Goal: Information Seeking & Learning: Learn about a topic

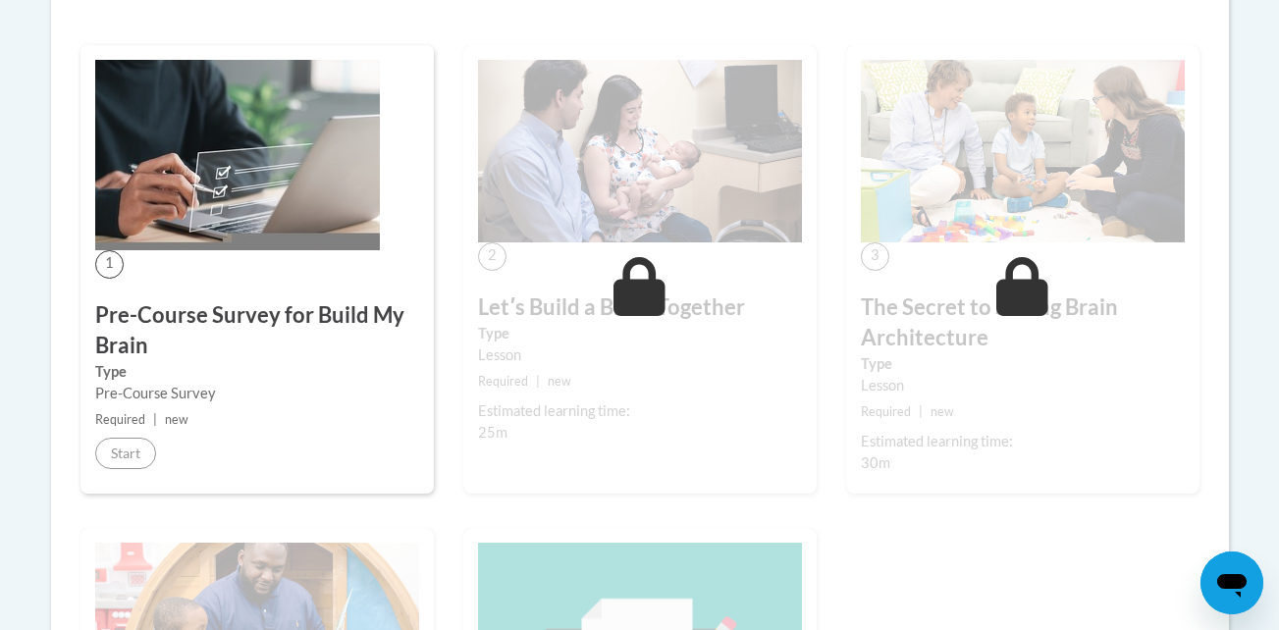
scroll to position [555, 0]
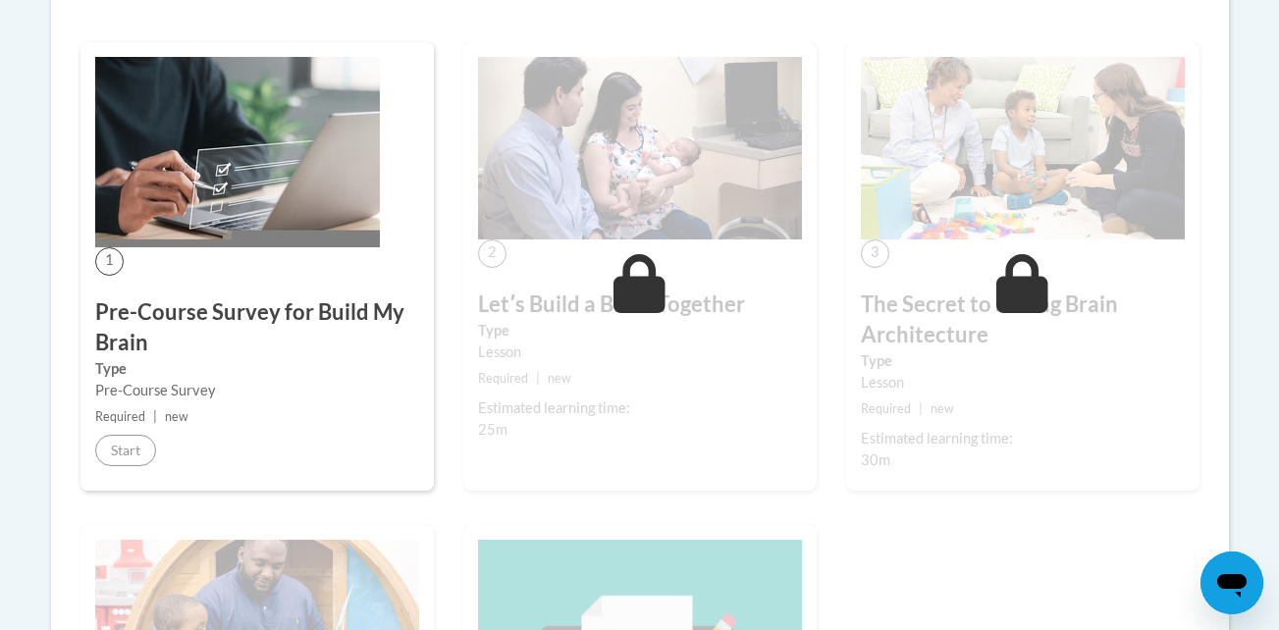
drag, startPoint x: 731, startPoint y: 278, endPoint x: 835, endPoint y: 278, distance: 104.1
click at [733, 278] on div "2 Letʹs Build a Brain Together Type Lesson Required | new Estimated learning ti…" at bounding box center [640, 266] width 354 height 449
click at [1060, 375] on div "Lesson" at bounding box center [1023, 383] width 324 height 22
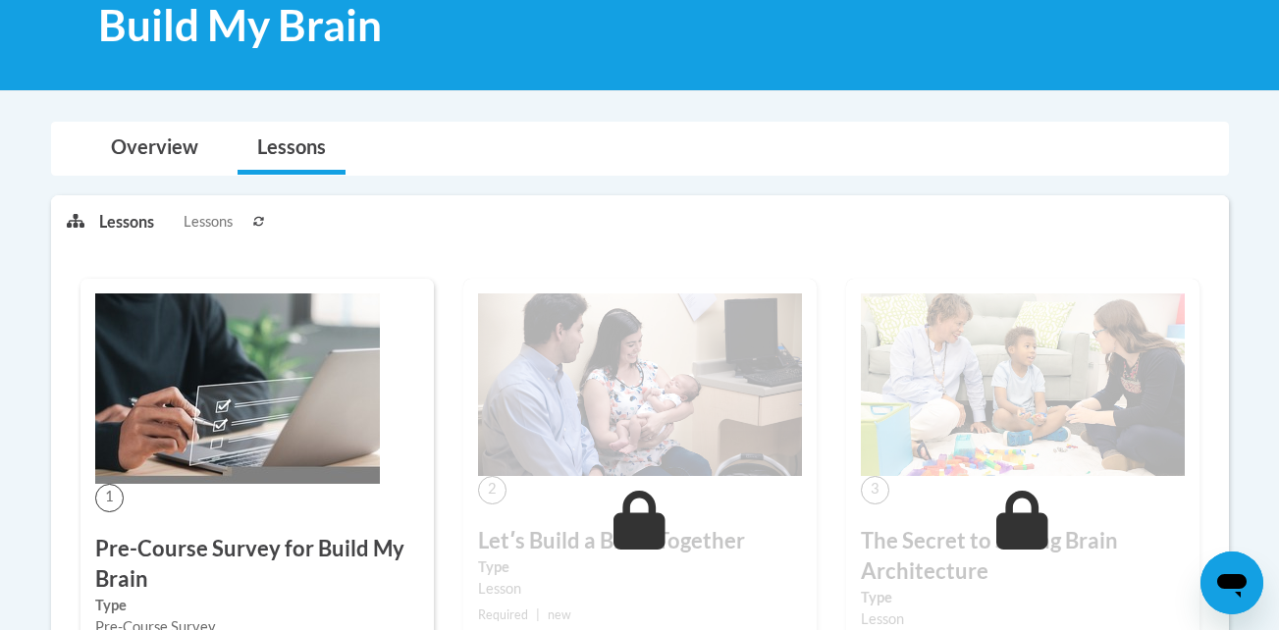
scroll to position [0, 0]
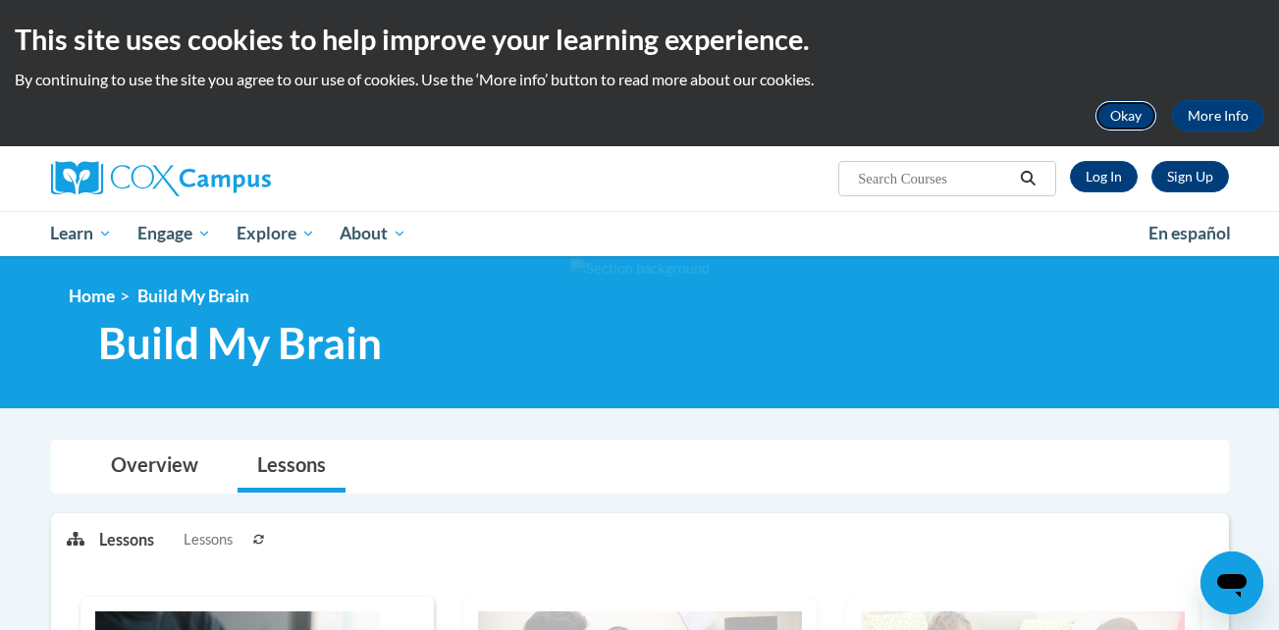
click at [1144, 118] on button "Okay" at bounding box center [1126, 115] width 63 height 31
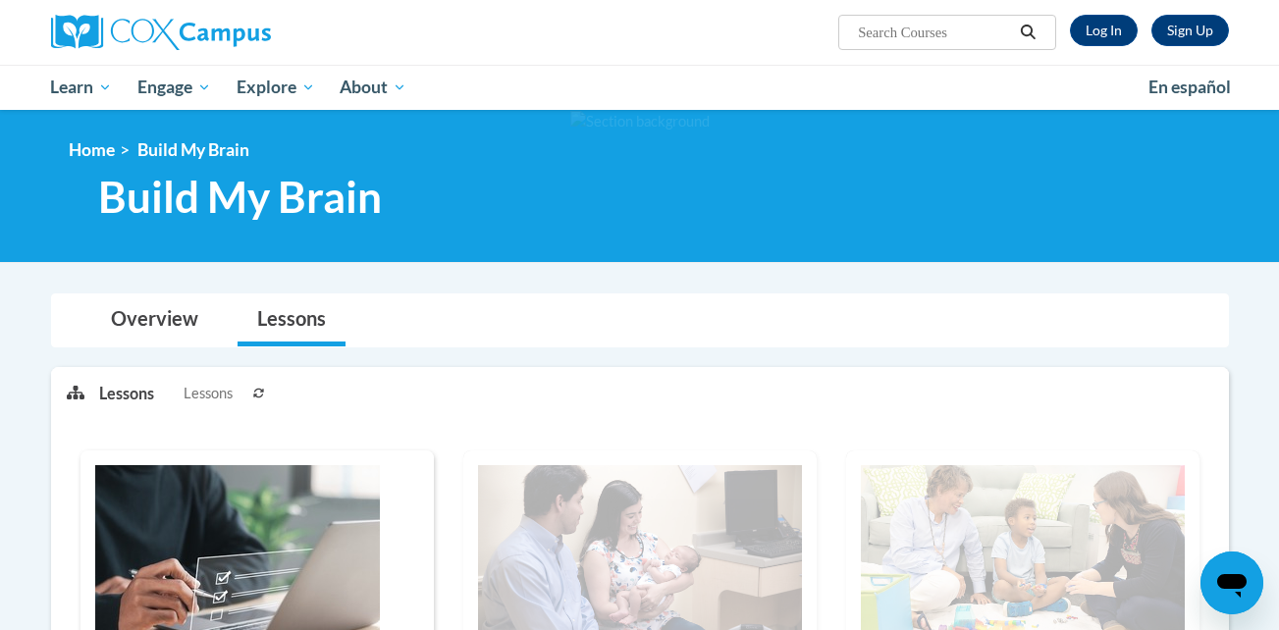
click at [734, 182] on h1 "Build My Brain" at bounding box center [522, 197] width 879 height 52
click at [174, 319] on link "Overview" at bounding box center [154, 321] width 127 height 52
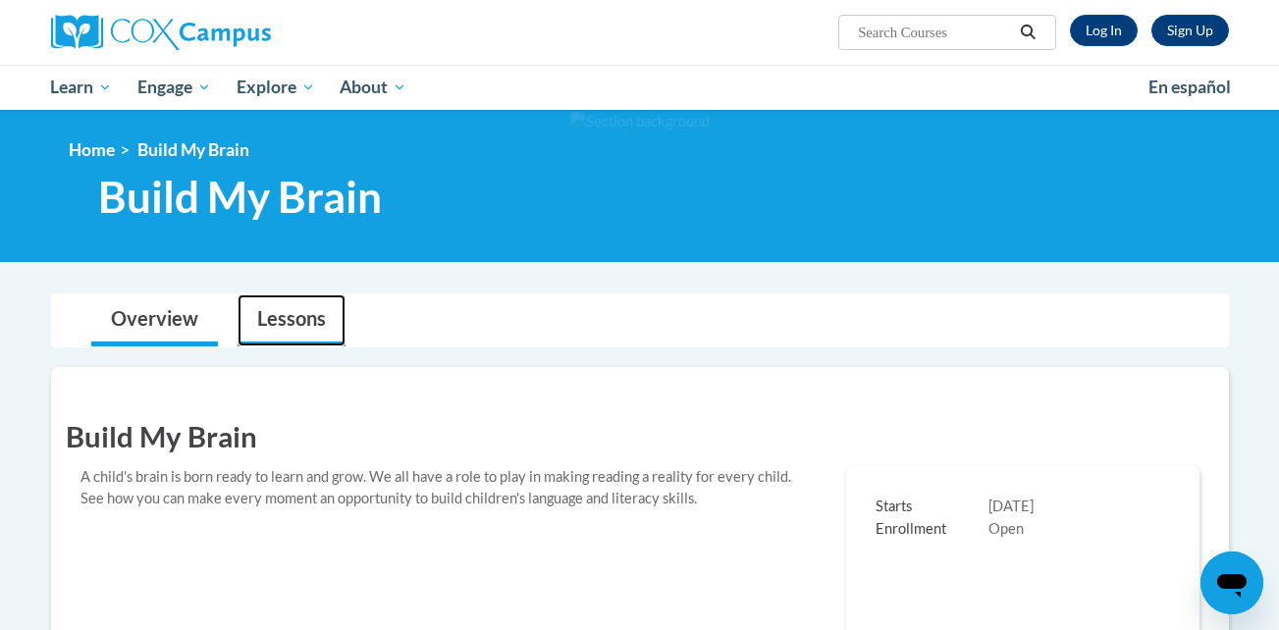
click at [287, 334] on link "Lessons" at bounding box center [292, 321] width 108 height 52
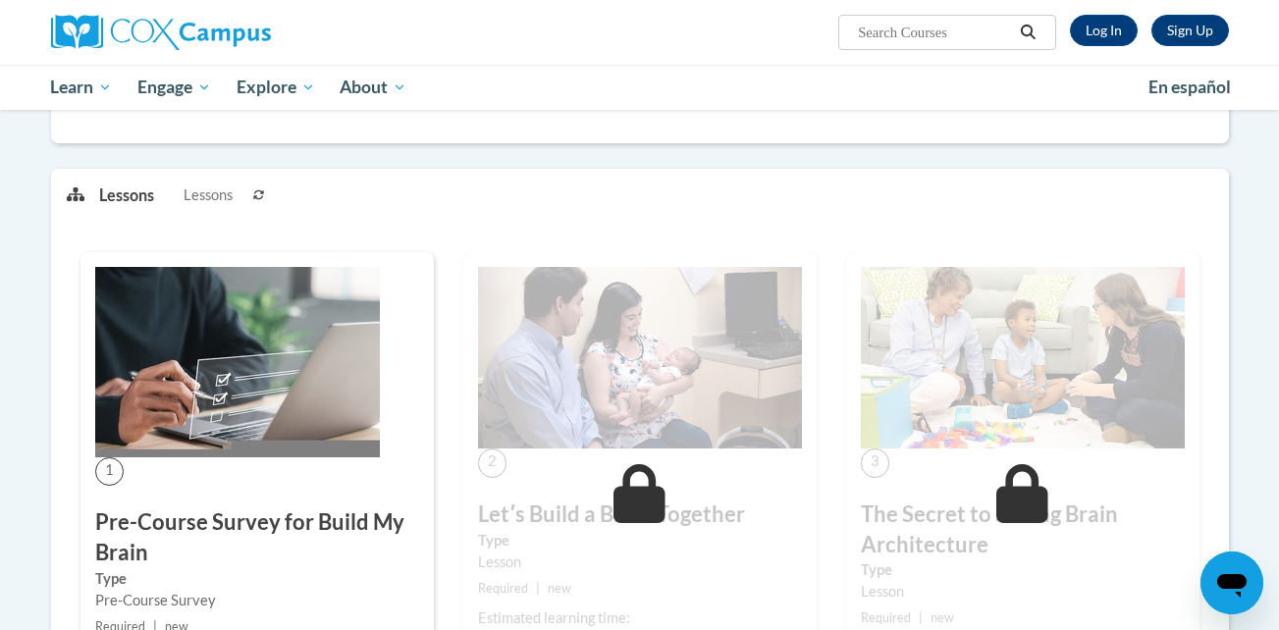
scroll to position [735, 0]
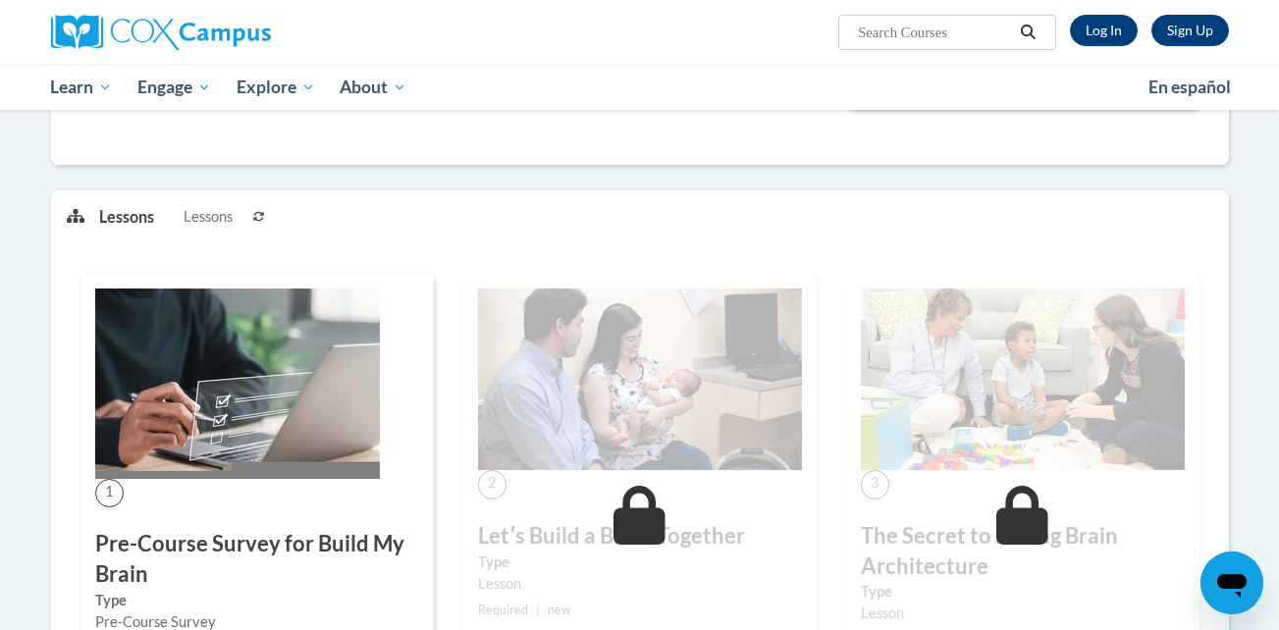
click at [258, 213] on icon at bounding box center [259, 217] width 12 height 12
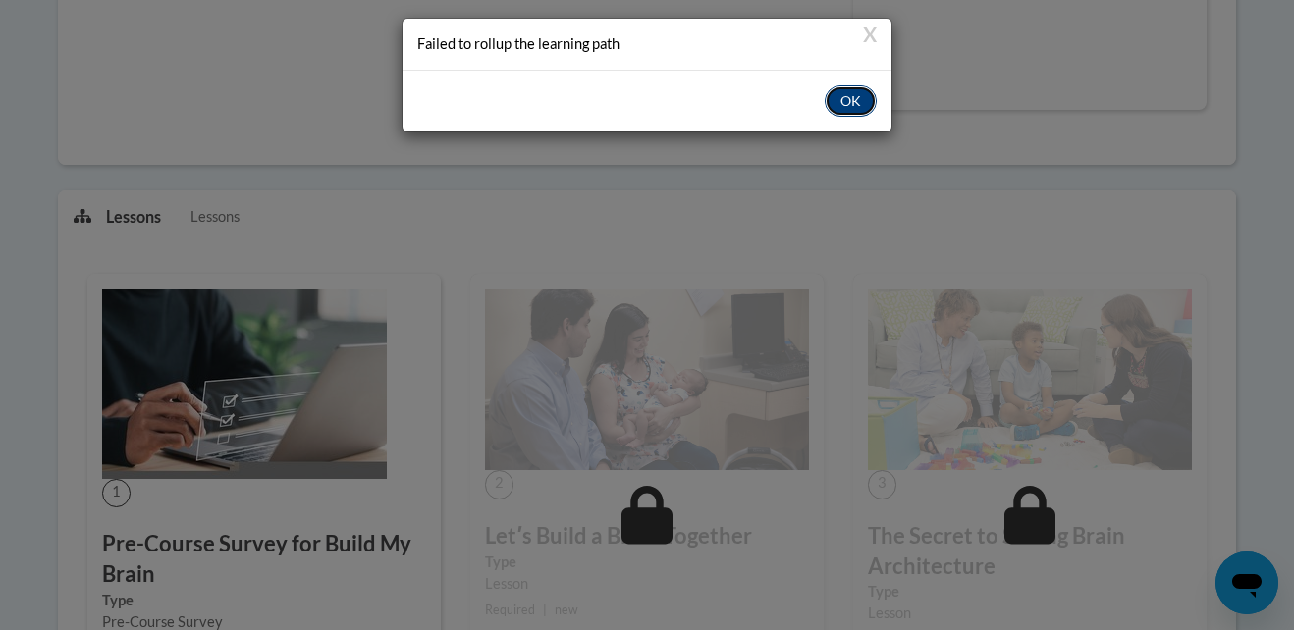
click at [852, 107] on button "OK" at bounding box center [851, 100] width 52 height 31
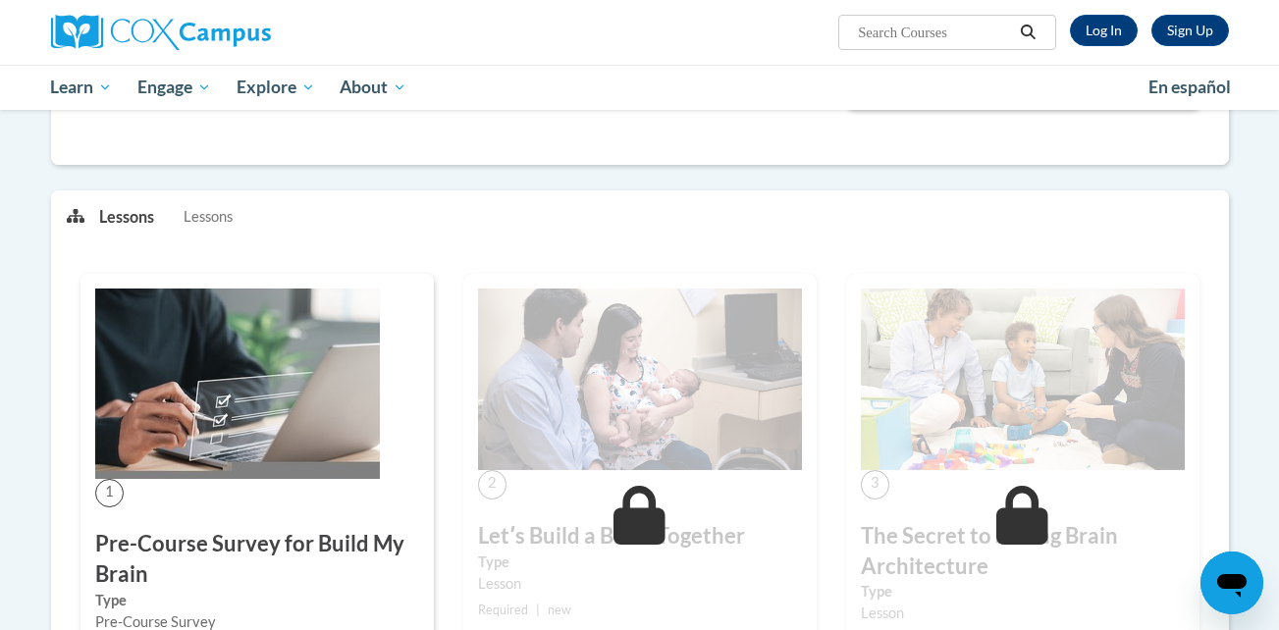
click at [322, 482] on div "1 Pre-Course Survey for Build My Brain Type Pre-Course Survey Required | new St…" at bounding box center [258, 498] width 354 height 449
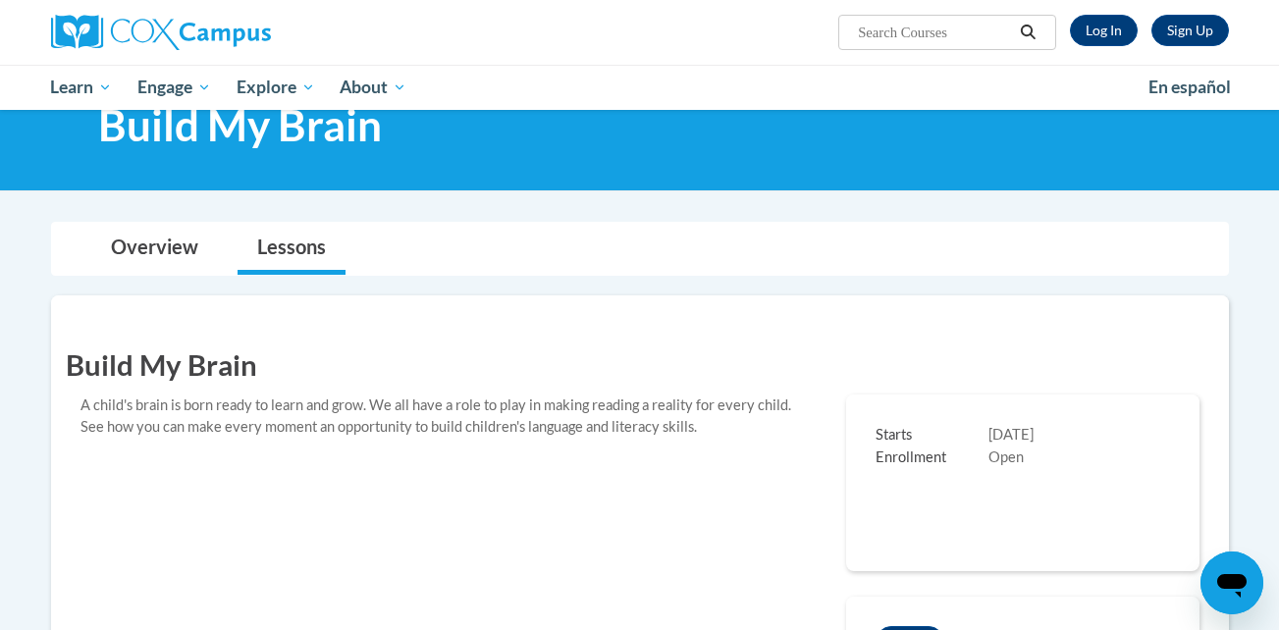
scroll to position [0, 0]
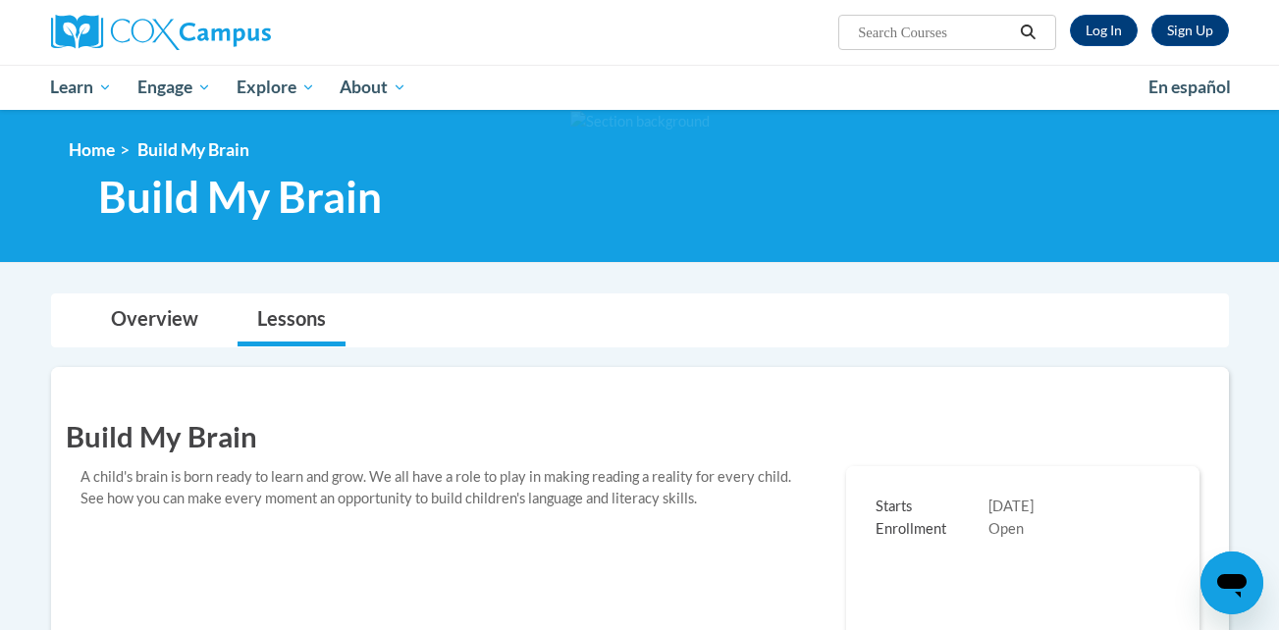
click at [116, 144] on li "Build My Brain" at bounding box center [182, 150] width 135 height 22
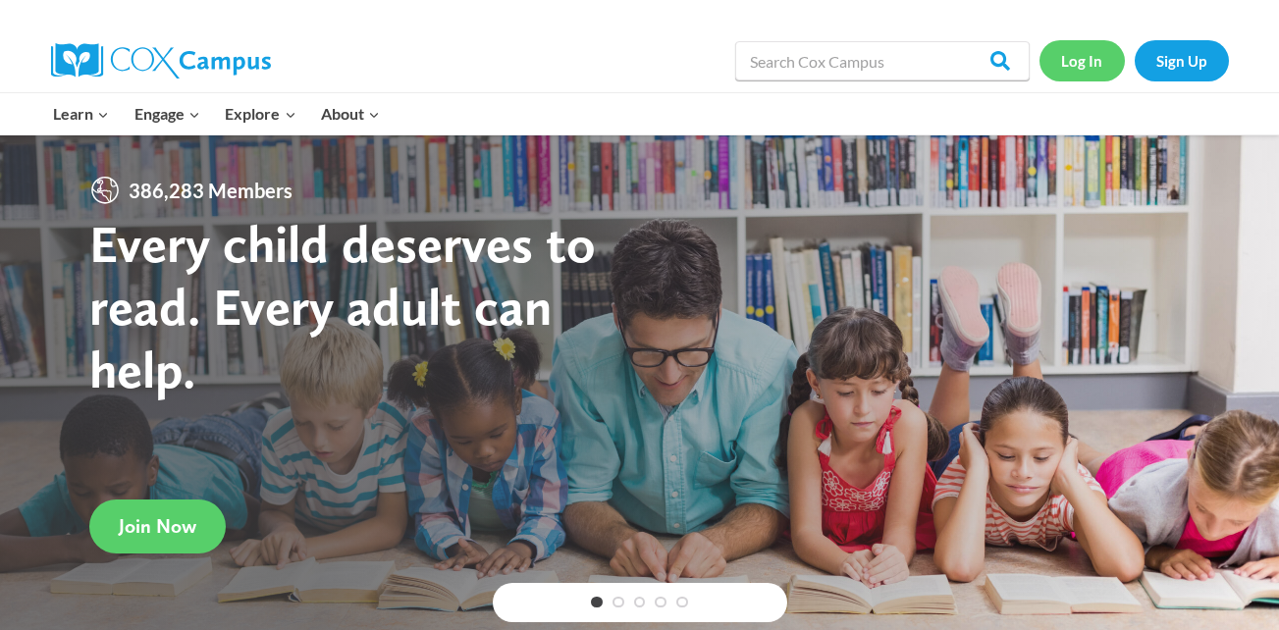
click at [1068, 64] on link "Log In" at bounding box center [1082, 60] width 85 height 40
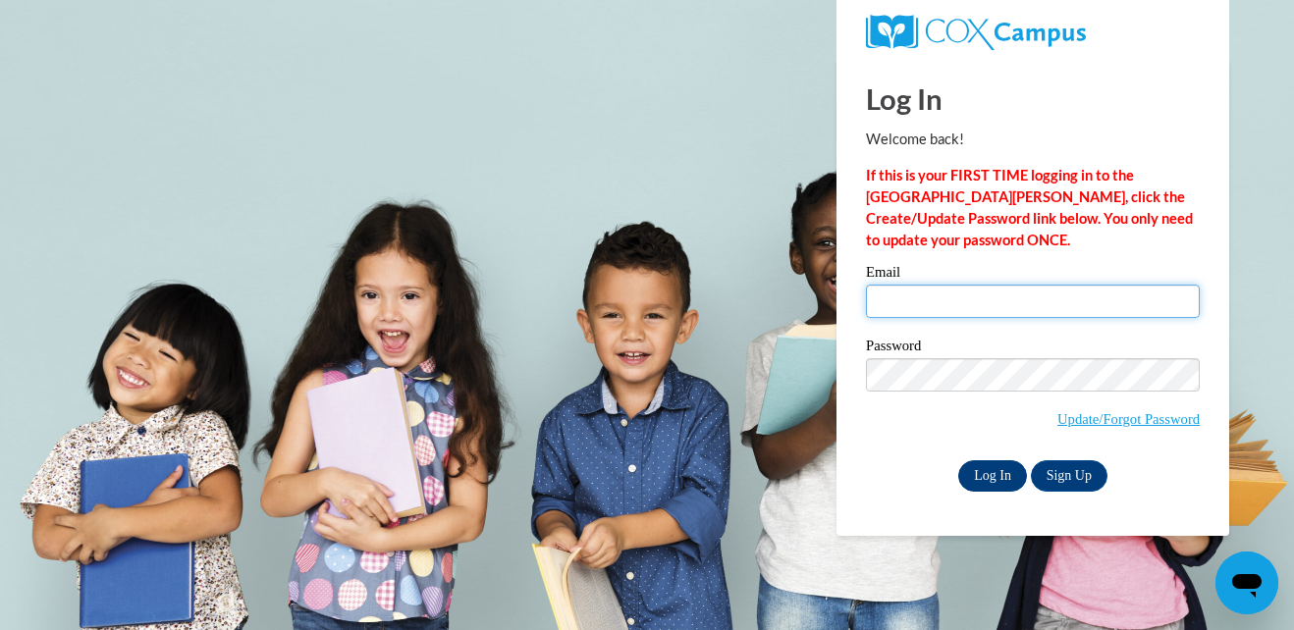
type input "kc0615@student.columbustech.edu"
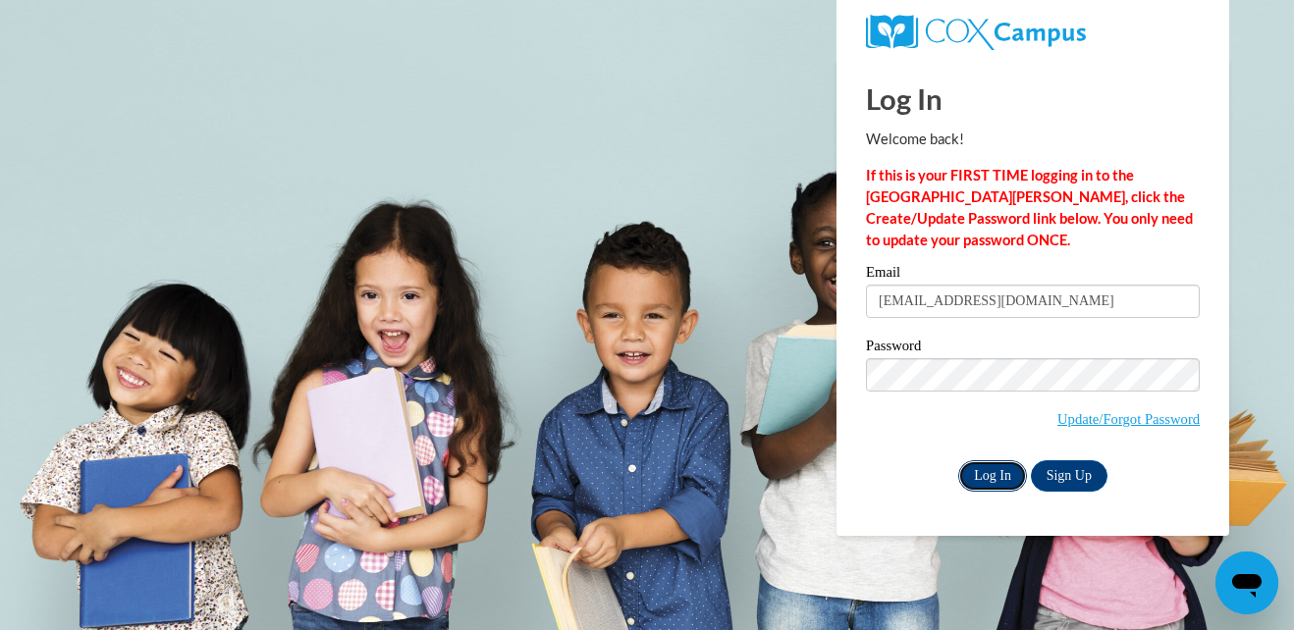
click at [996, 476] on input "Log In" at bounding box center [992, 476] width 69 height 31
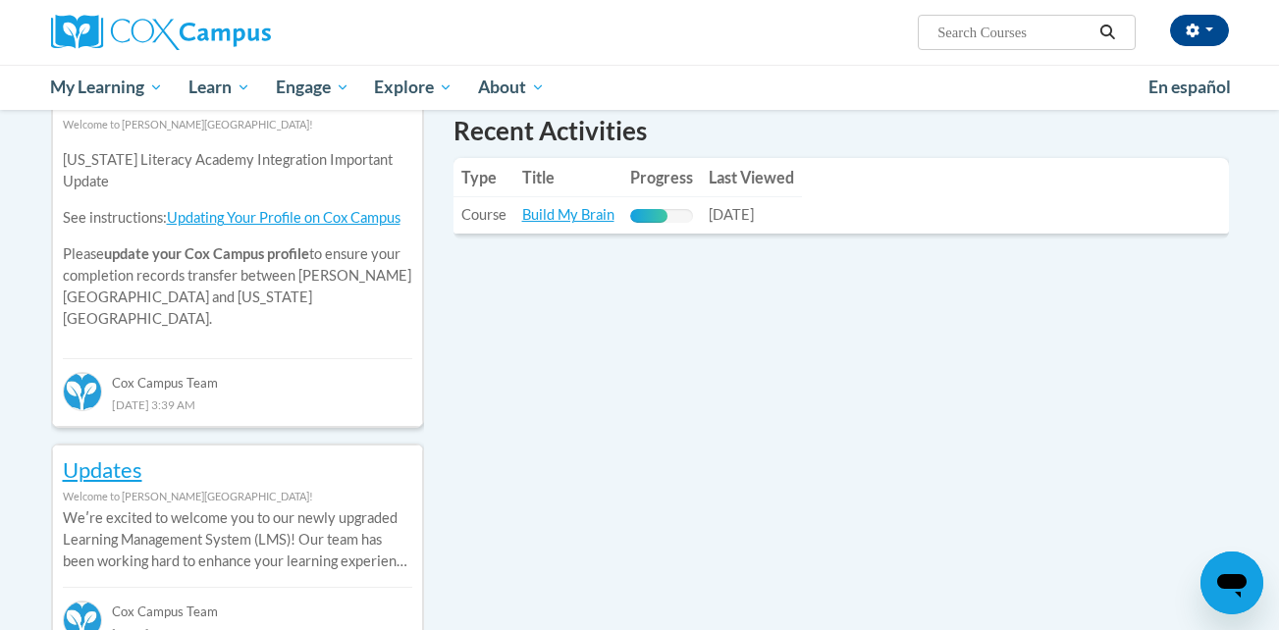
scroll to position [678, 0]
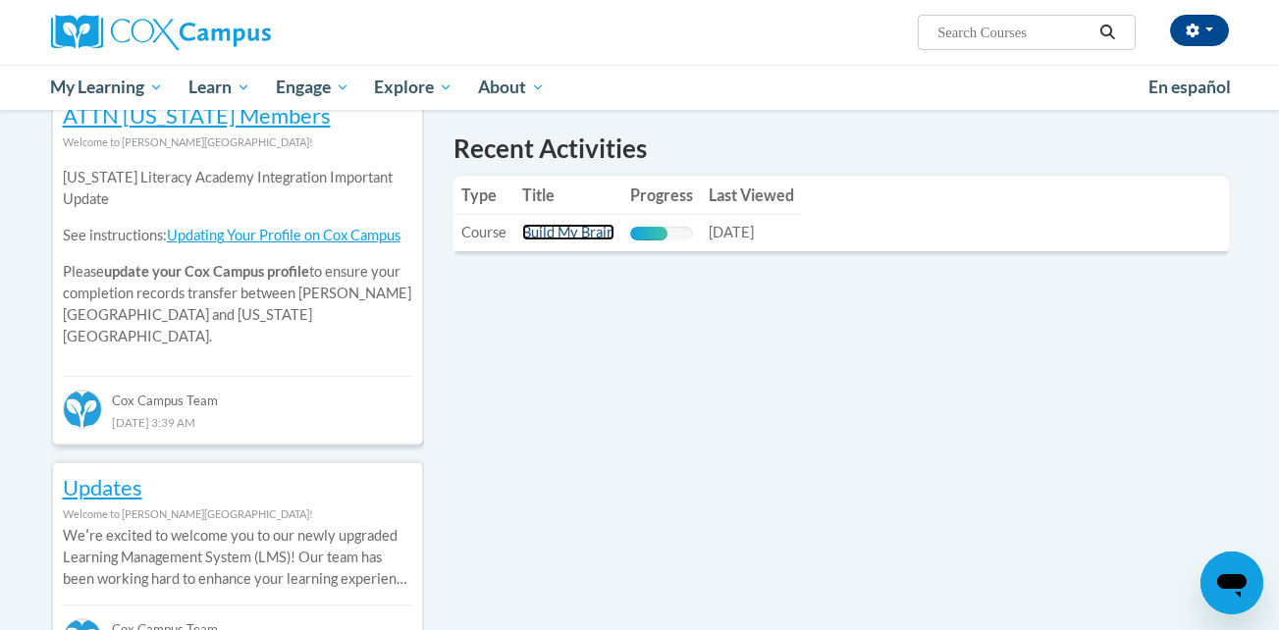
click at [563, 234] on link "Build My Brain" at bounding box center [568, 232] width 92 height 17
